Goal: Check status

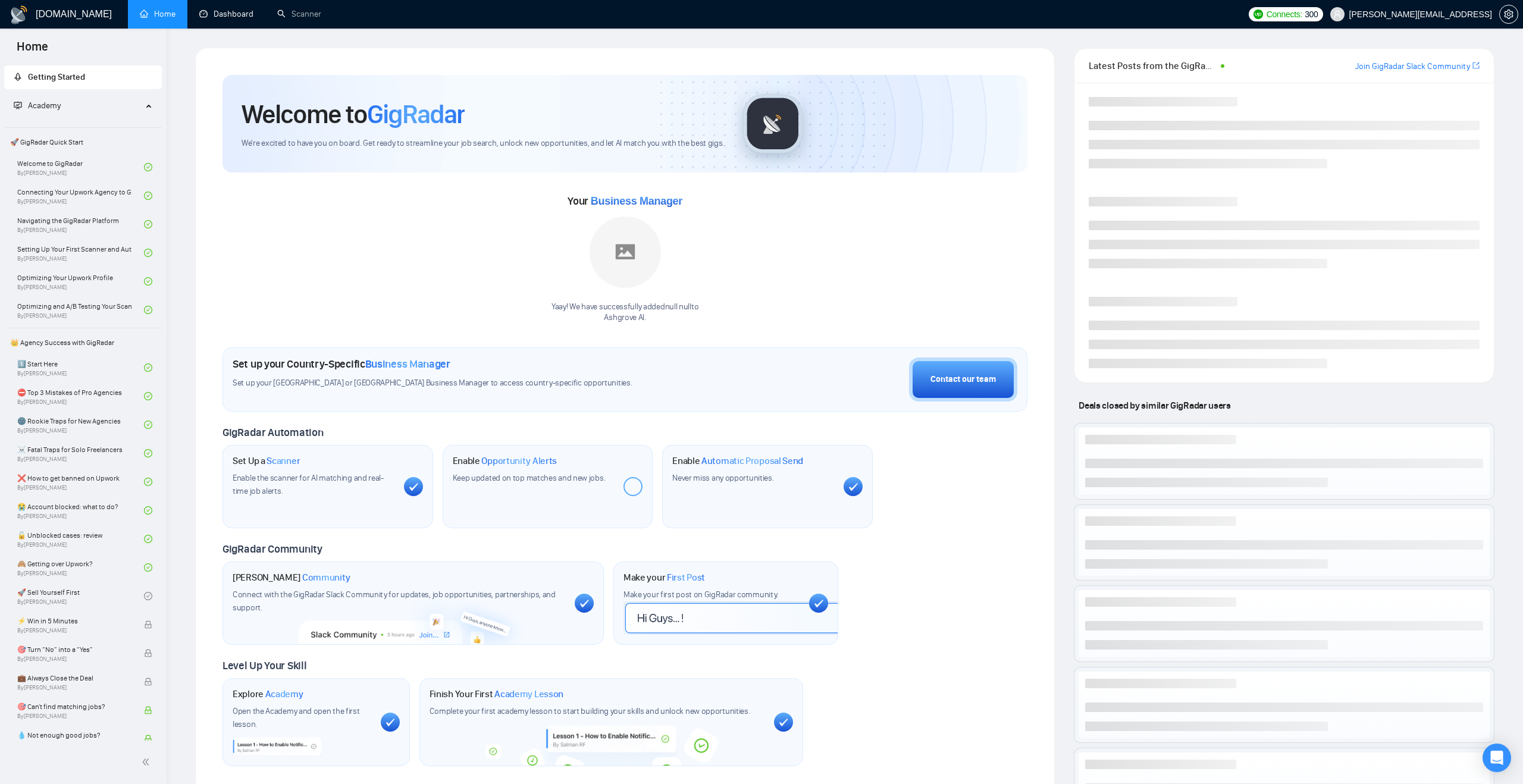
click at [226, 16] on link "Dashboard" at bounding box center [226, 14] width 54 height 10
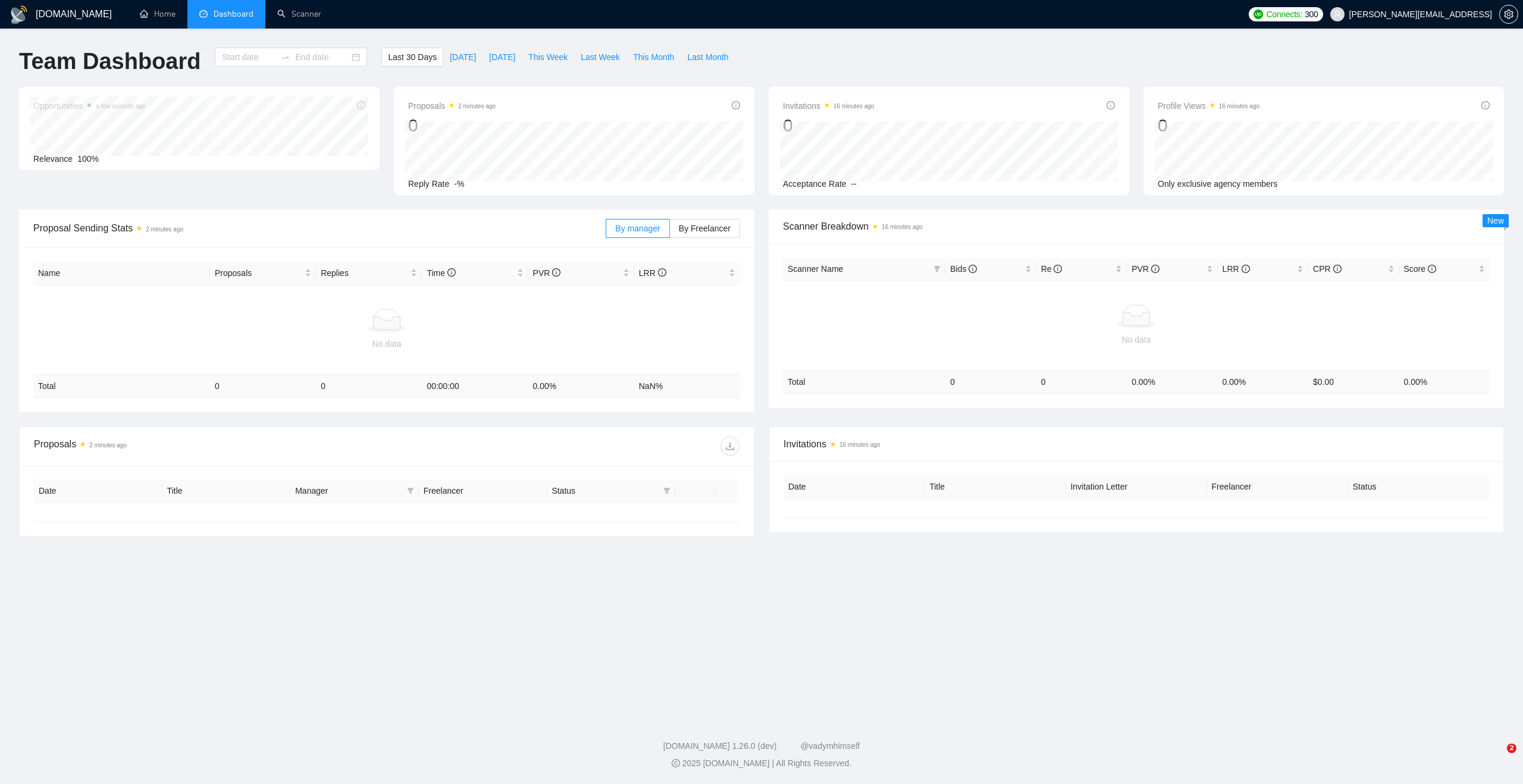
type input "[DATE]"
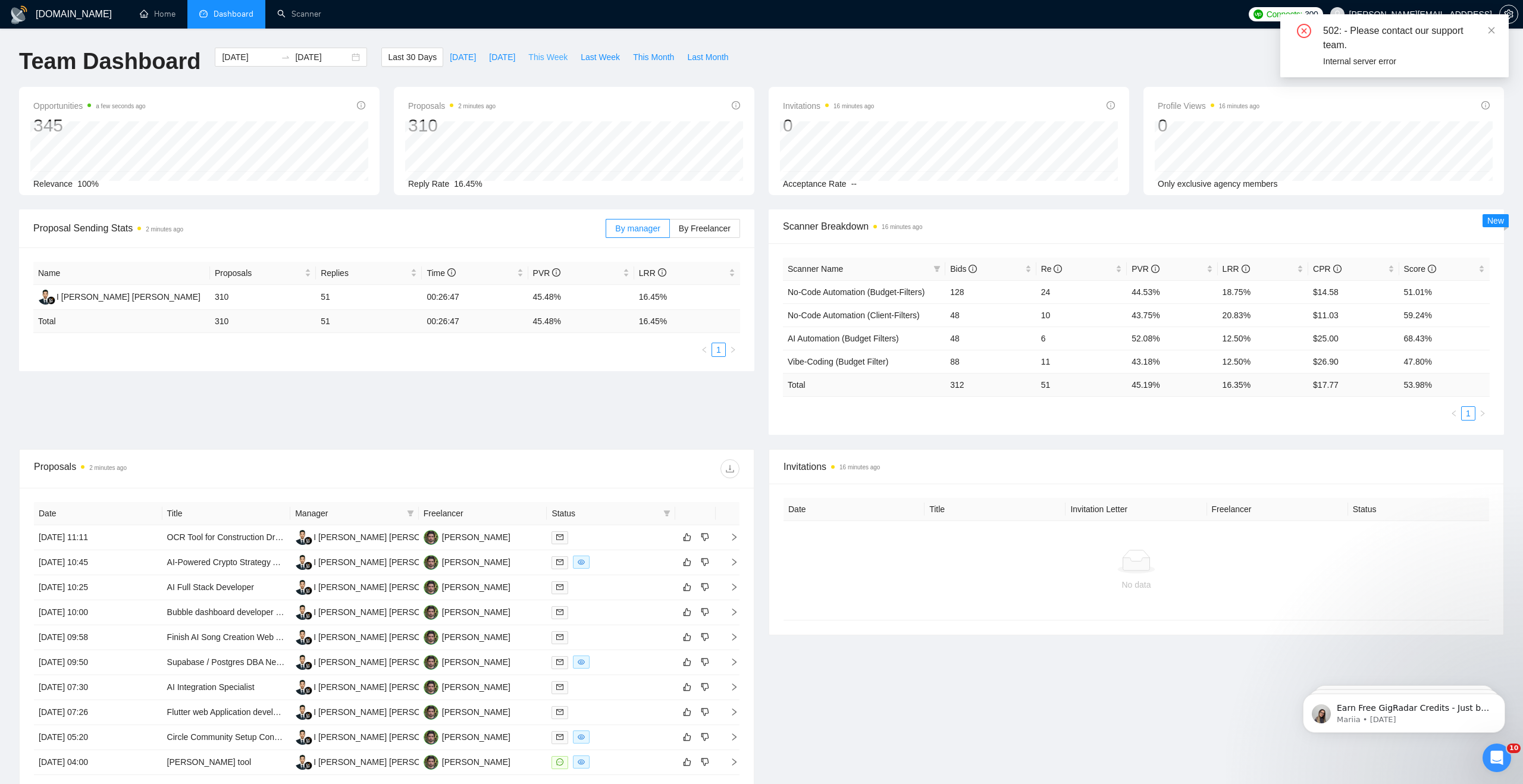
click at [547, 55] on span "This Week" at bounding box center [548, 57] width 40 height 13
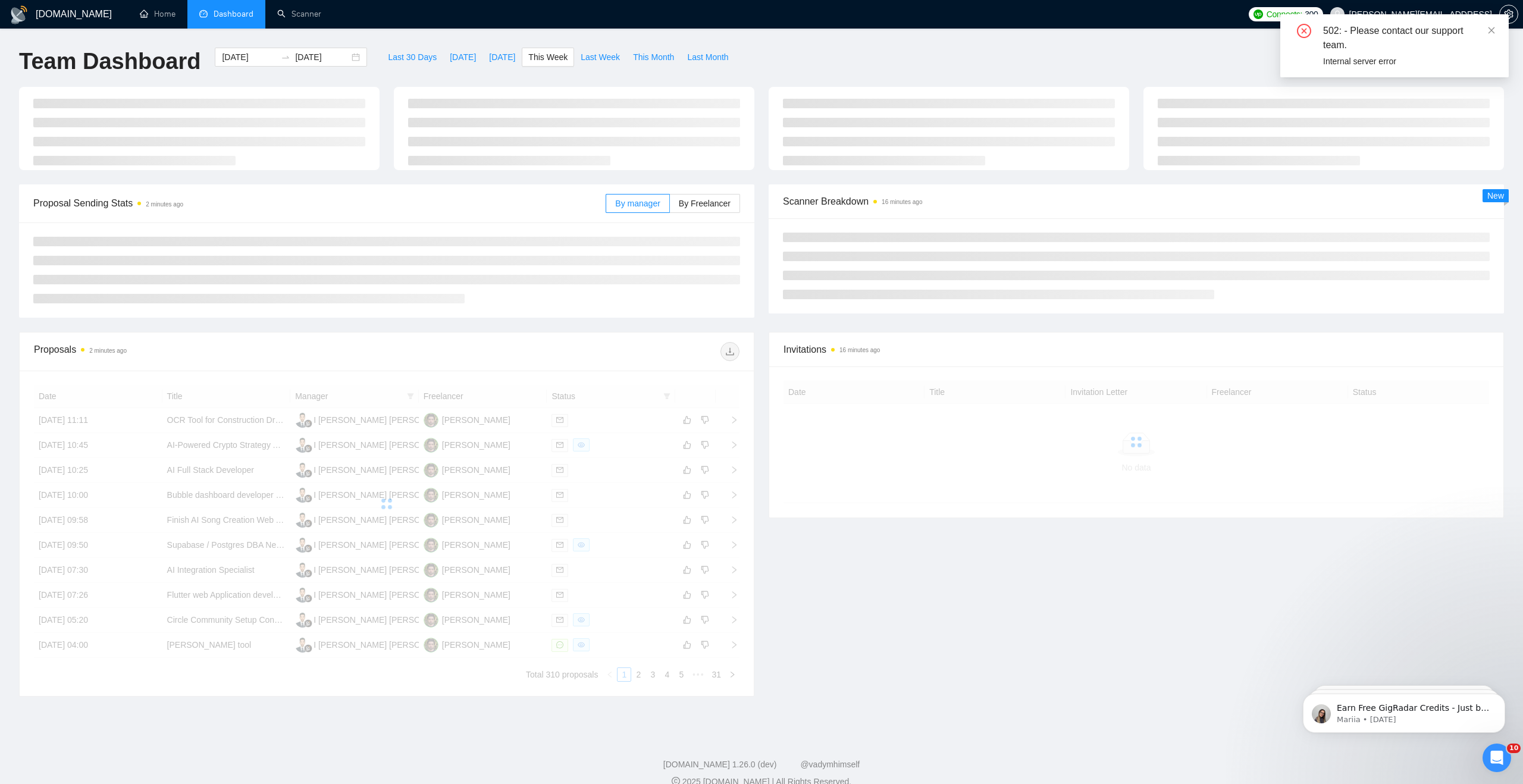
type input "[DATE]"
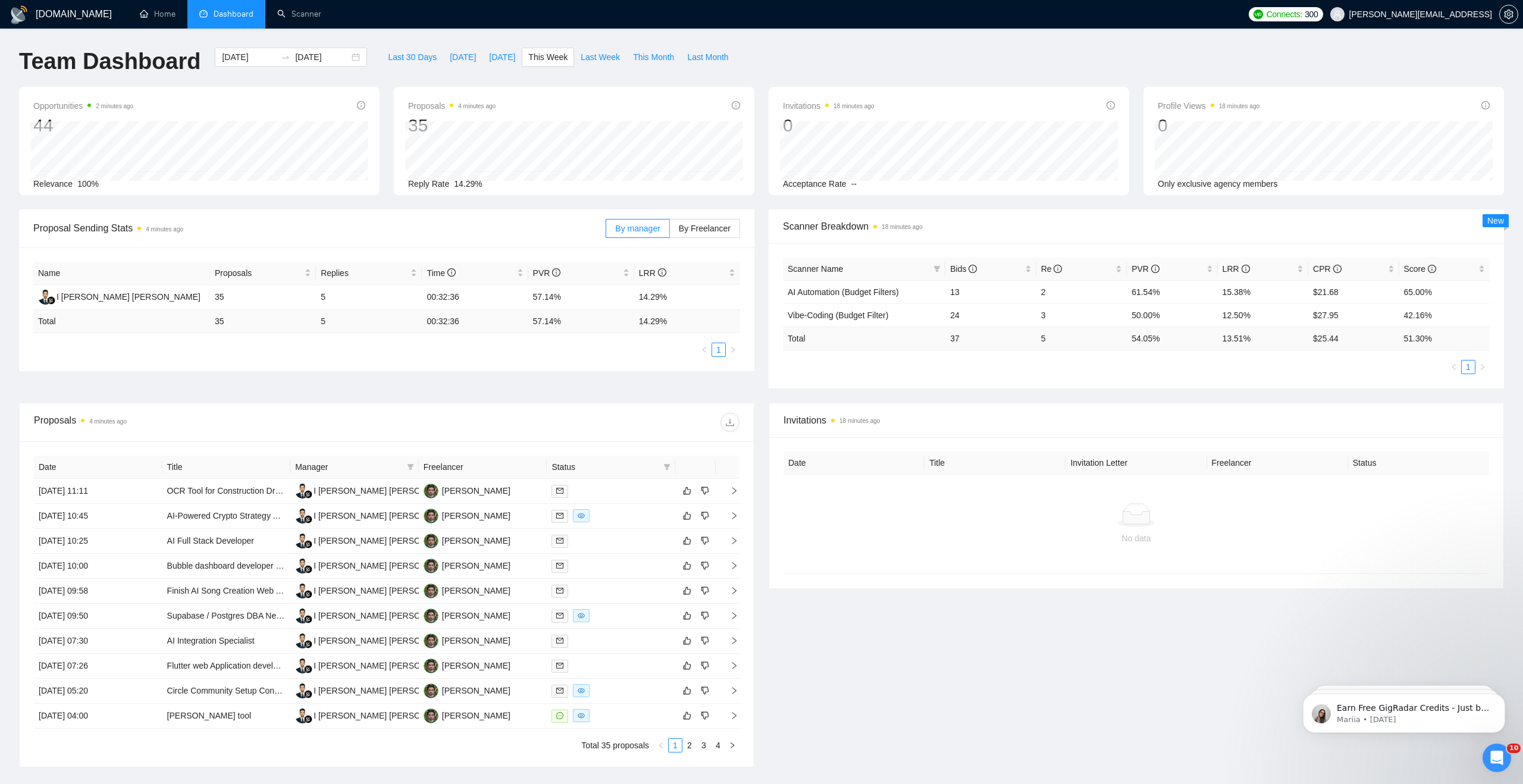
click at [736, 381] on div "Proposal Sending Stats 4 minutes ago By manager By Freelancer Name Proposals Re…" at bounding box center [761, 305] width 1499 height 193
